Goal: Book appointment/travel/reservation

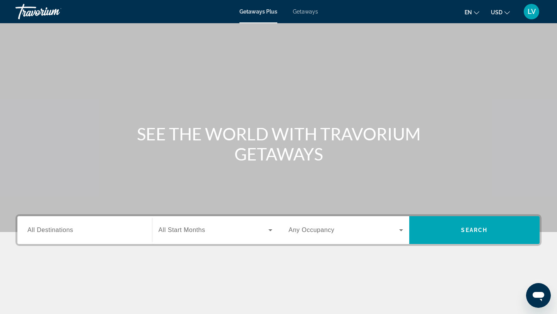
click at [89, 235] on div "Search widget" at bounding box center [84, 230] width 115 height 22
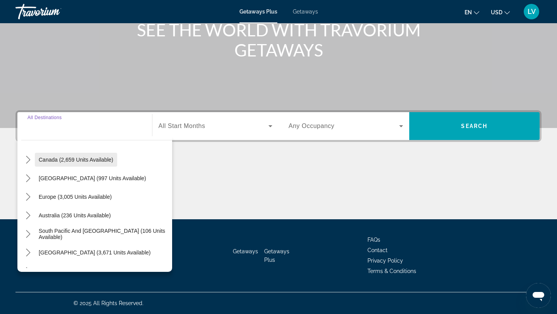
scroll to position [58, 0]
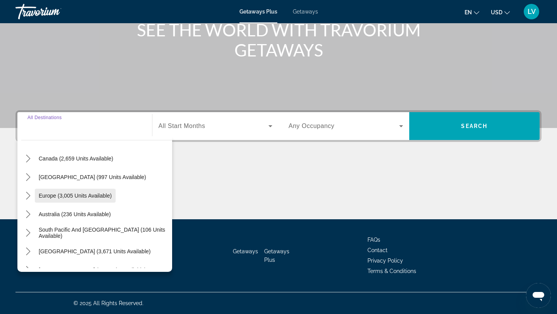
click at [87, 197] on span "Europe (3,005 units available)" at bounding box center [75, 196] width 73 height 6
type input "**********"
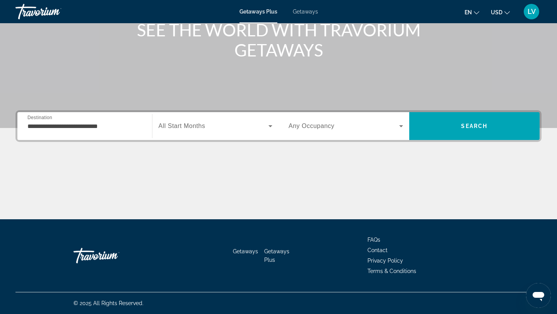
click at [192, 132] on div "Search widget" at bounding box center [216, 126] width 114 height 22
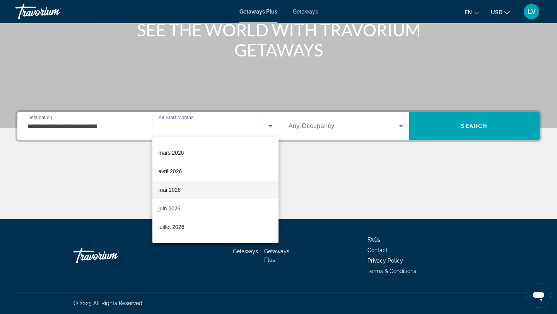
scroll to position [115, 0]
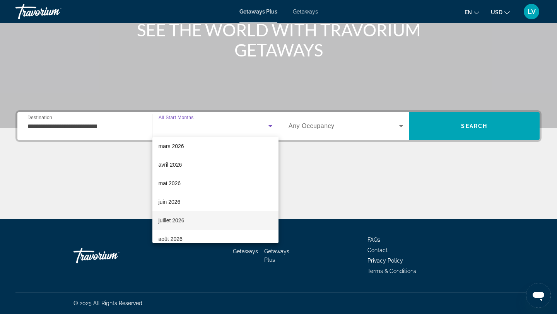
click at [185, 214] on mat-option "juillet 2026" at bounding box center [215, 220] width 127 height 19
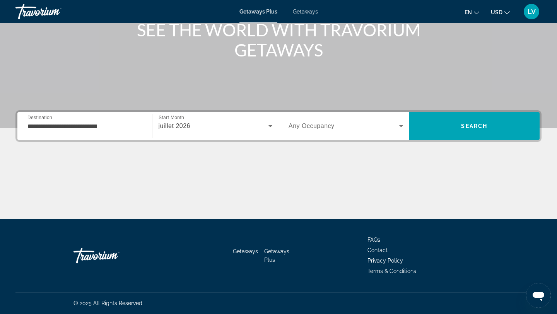
click at [310, 133] on div "Search widget" at bounding box center [346, 126] width 115 height 22
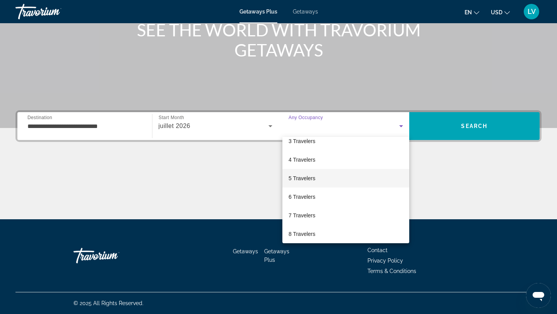
scroll to position [44, 0]
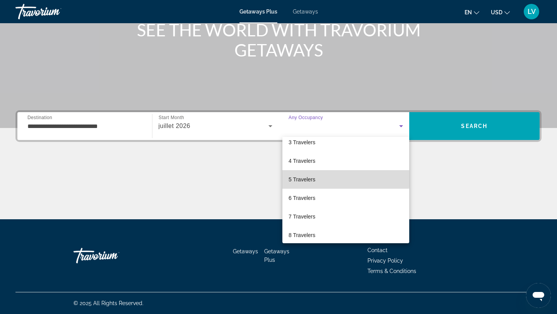
click at [318, 179] on mat-option "5 Travelers" at bounding box center [346, 179] width 127 height 19
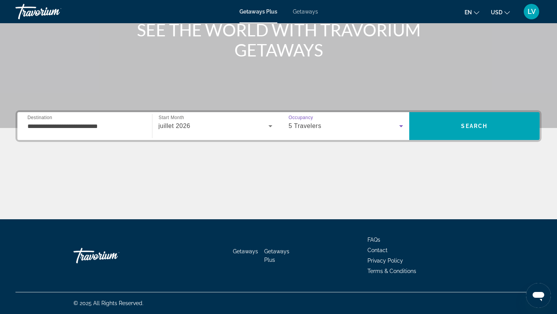
click at [358, 127] on div "5 Travelers" at bounding box center [344, 126] width 111 height 9
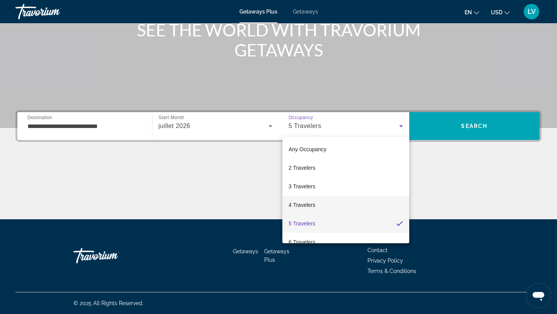
click at [325, 208] on mat-option "4 Travelers" at bounding box center [346, 205] width 127 height 19
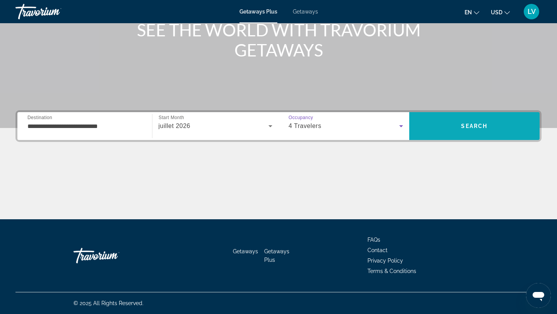
click at [450, 123] on span "Search" at bounding box center [475, 126] width 131 height 19
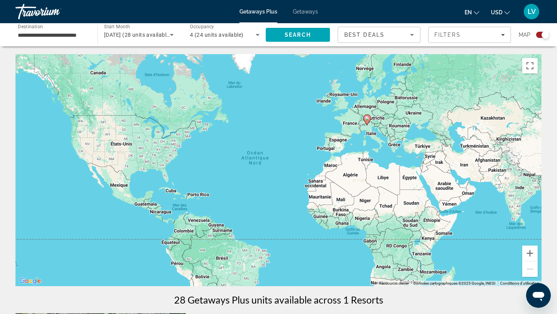
click at [540, 39] on div "Map" at bounding box center [534, 35] width 31 height 16
click at [544, 34] on div "Search widget" at bounding box center [546, 35] width 8 height 8
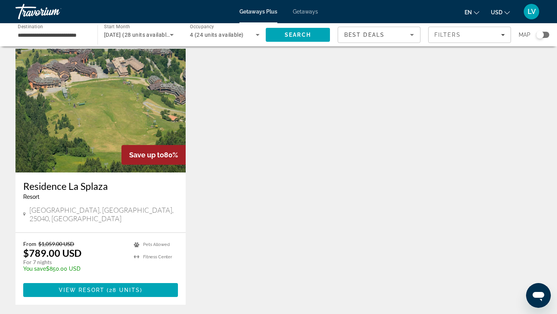
scroll to position [23, 0]
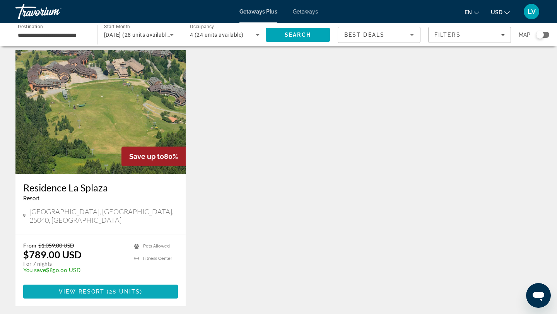
click at [129, 289] on span "28 units" at bounding box center [124, 292] width 31 height 6
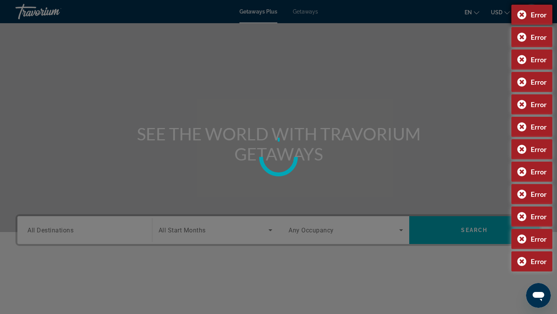
click at [519, 15] on div "Error" at bounding box center [532, 15] width 41 height 20
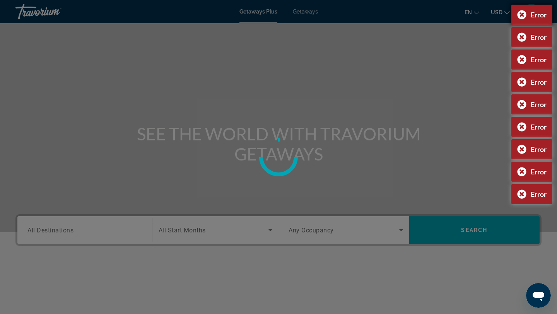
click at [519, 15] on div "Error" at bounding box center [532, 15] width 41 height 20
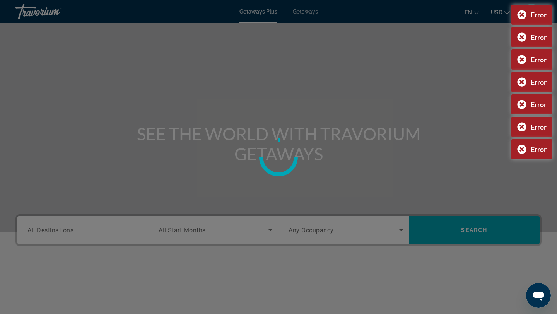
click at [519, 15] on div "Error" at bounding box center [532, 15] width 41 height 20
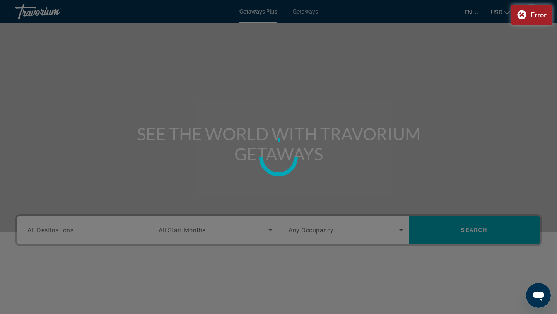
click at [519, 15] on div "Error" at bounding box center [532, 15] width 41 height 20
click at [519, 15] on div at bounding box center [278, 157] width 557 height 314
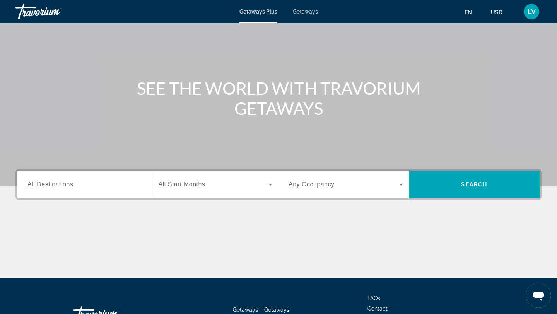
click at [129, 181] on input "Destination All Destinations" at bounding box center [84, 184] width 115 height 9
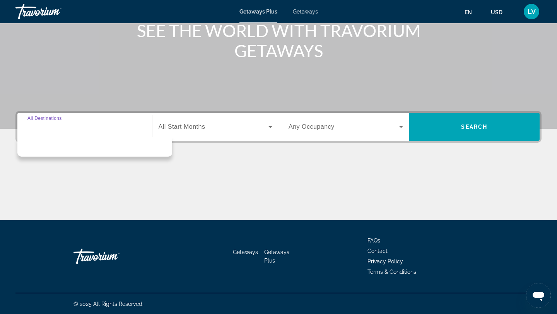
scroll to position [104, 0]
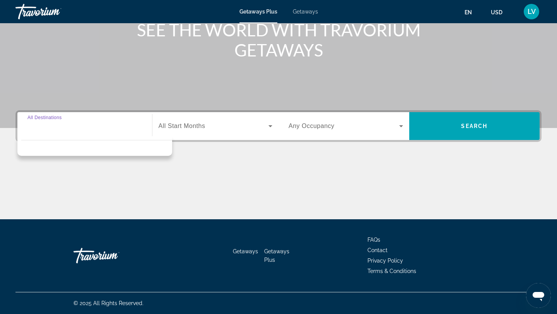
click at [77, 128] on input "Destination All Destinations" at bounding box center [84, 126] width 115 height 9
click at [88, 193] on div "Main content" at bounding box center [278, 190] width 526 height 58
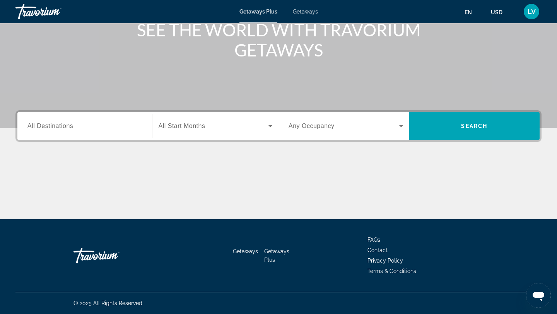
click at [62, 128] on span "All Destinations" at bounding box center [50, 126] width 46 height 7
click at [62, 128] on input "Destination All Destinations" at bounding box center [84, 126] width 115 height 9
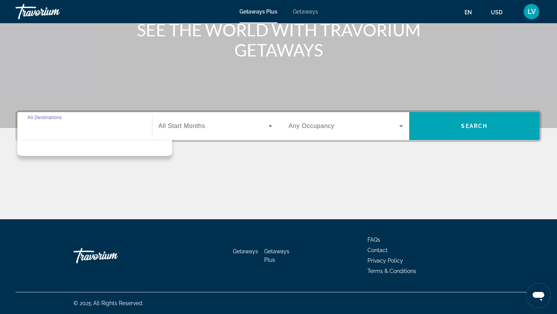
click at [62, 128] on input "Destination All Destinations" at bounding box center [84, 126] width 115 height 9
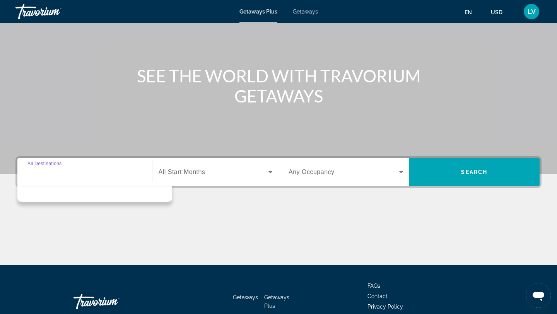
scroll to position [55, 0]
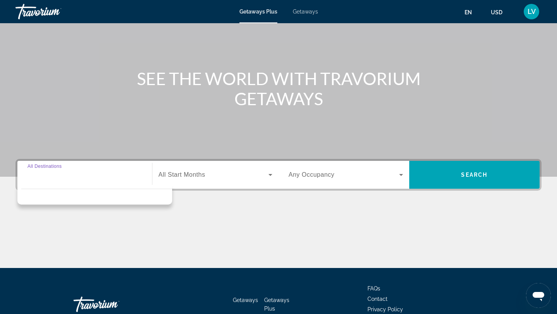
click at [204, 227] on div "Main content" at bounding box center [278, 239] width 526 height 58
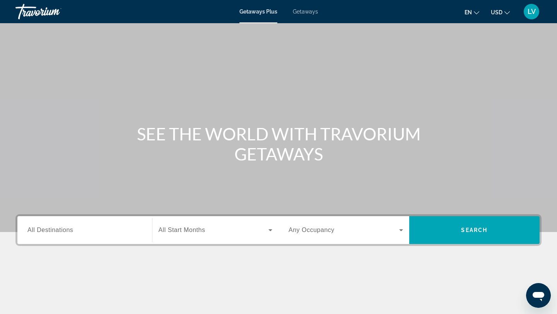
click at [93, 234] on input "Destination All Destinations" at bounding box center [84, 230] width 115 height 9
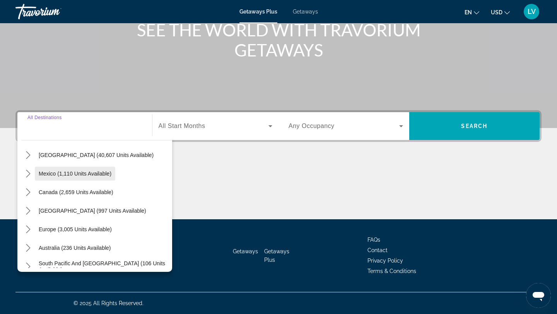
scroll to position [26, 0]
click at [98, 193] on span "Canada (2,659 units available)" at bounding box center [76, 191] width 75 height 6
type input "**********"
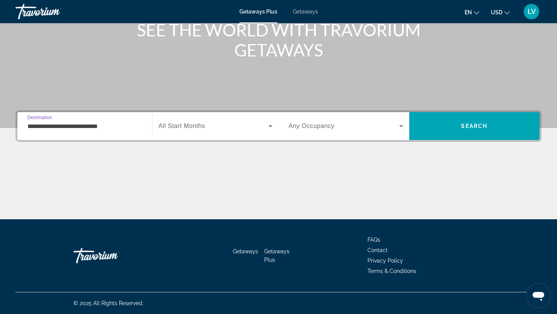
click at [187, 134] on div "Search widget" at bounding box center [216, 126] width 114 height 22
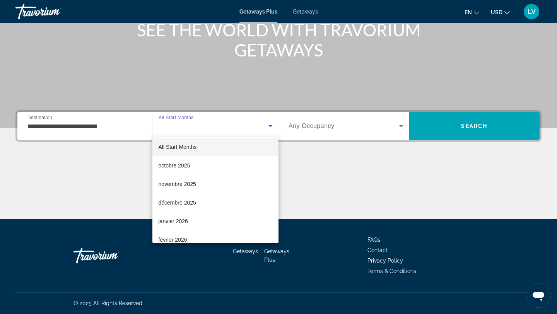
scroll to position [0, 0]
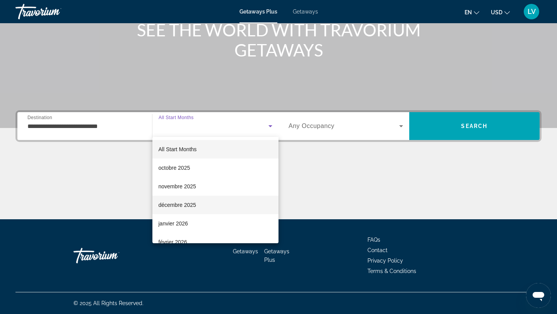
click at [197, 206] on mat-option "décembre 2025" at bounding box center [215, 205] width 127 height 19
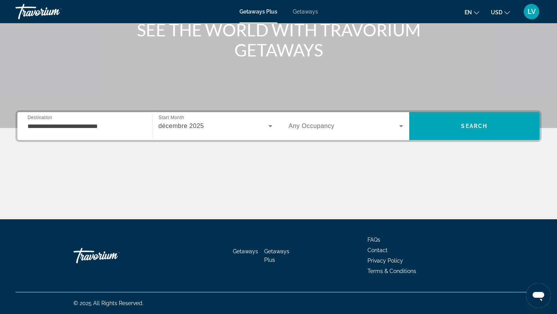
click at [305, 134] on div "Search widget" at bounding box center [346, 126] width 115 height 22
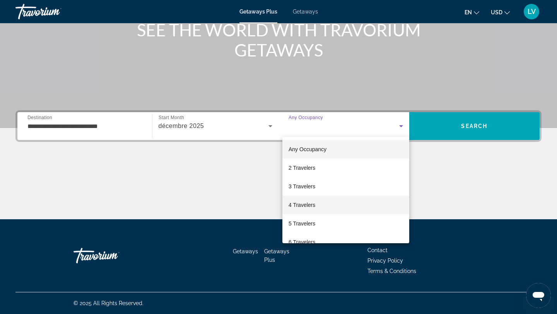
click at [315, 207] on span "4 Travelers" at bounding box center [302, 204] width 27 height 9
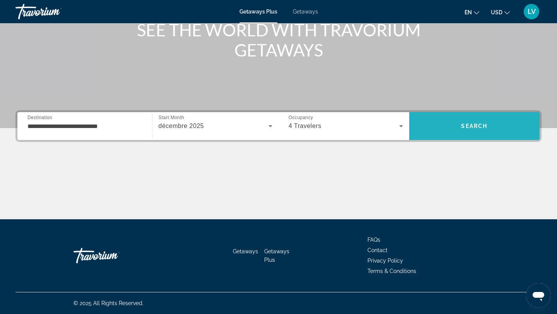
click at [454, 127] on span "Search" at bounding box center [475, 126] width 131 height 19
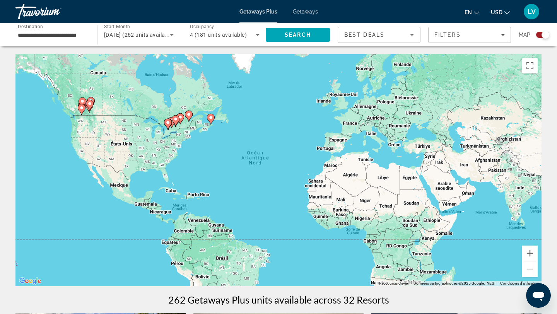
click at [543, 30] on div "Map" at bounding box center [534, 35] width 31 height 16
click at [543, 35] on div "Search widget" at bounding box center [546, 35] width 8 height 8
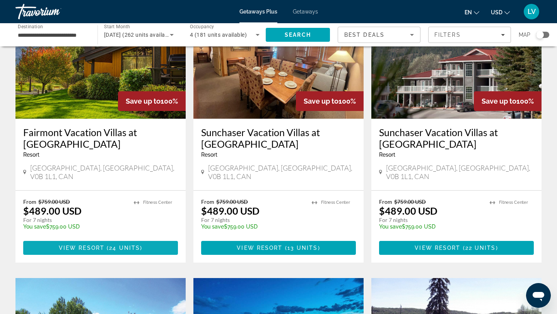
scroll to position [80, 0]
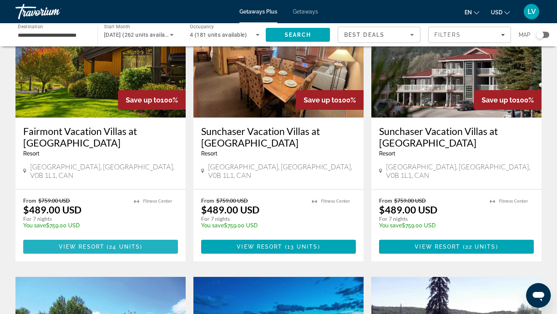
click at [132, 244] on span "24 units" at bounding box center [124, 247] width 31 height 6
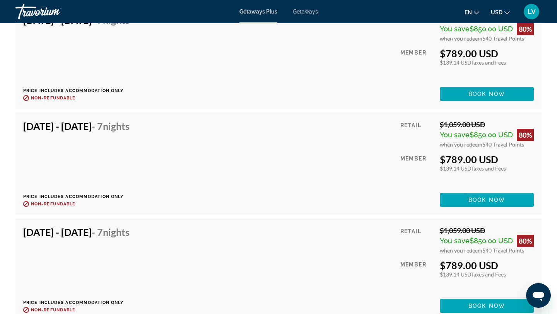
scroll to position [1438, 0]
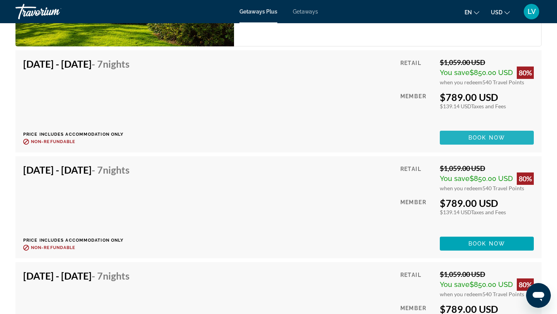
click at [475, 141] on span "Book now" at bounding box center [487, 138] width 37 height 6
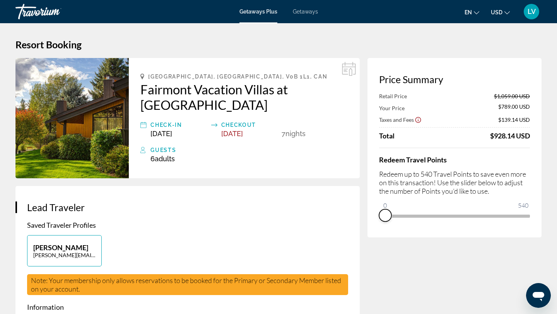
drag, startPoint x: 523, startPoint y: 226, endPoint x: 372, endPoint y: 226, distance: 151.7
click at [372, 226] on div "Price Summary Retail Price $1,059.00 USD Your Price $789.00 USD Taxes and Fees …" at bounding box center [455, 148] width 174 height 180
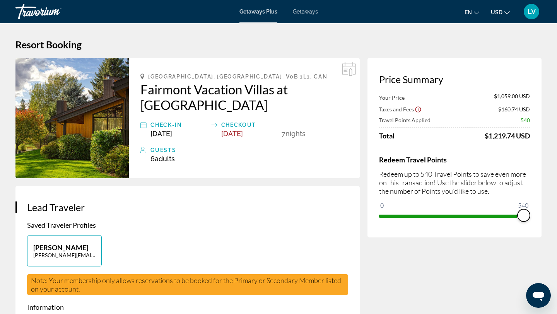
drag, startPoint x: 386, startPoint y: 206, endPoint x: 529, endPoint y: 195, distance: 144.0
click at [529, 195] on div "Redeem Travel Points Redeem up to 540 Travel Points to save even more on this t…" at bounding box center [454, 185] width 151 height 74
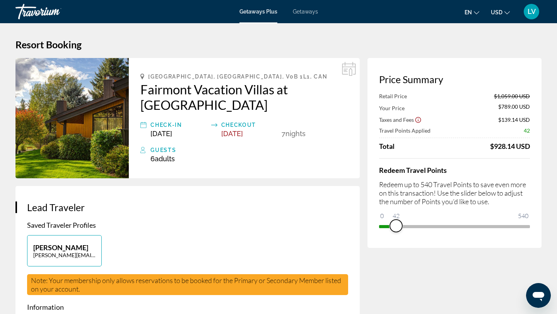
drag, startPoint x: 525, startPoint y: 230, endPoint x: 386, endPoint y: 226, distance: 139.0
click at [390, 226] on span "ngx-slider" at bounding box center [396, 226] width 12 height 12
drag, startPoint x: 385, startPoint y: 227, endPoint x: 546, endPoint y: 219, distance: 161.6
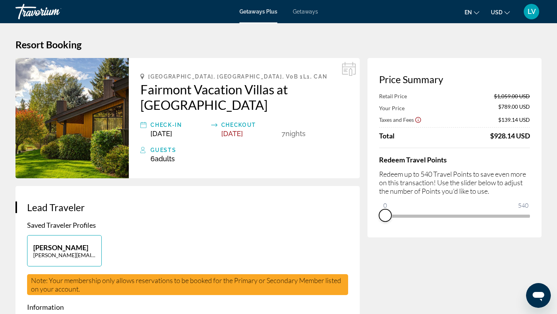
drag, startPoint x: 523, startPoint y: 224, endPoint x: 368, endPoint y: 223, distance: 155.2
click at [368, 223] on div "Price Summary Retail Price $1,059.00 USD Your Price $789.00 USD Taxes and Fees …" at bounding box center [455, 148] width 174 height 180
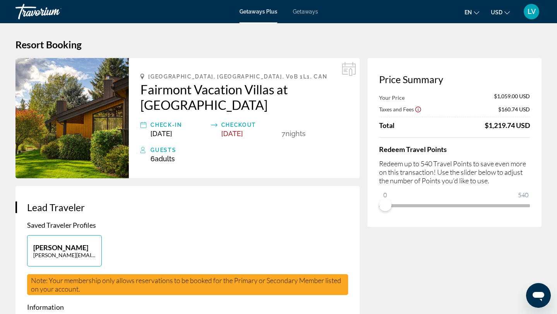
click at [248, 14] on span "Getaways Plus" at bounding box center [259, 12] width 38 height 6
